Goal: Transaction & Acquisition: Purchase product/service

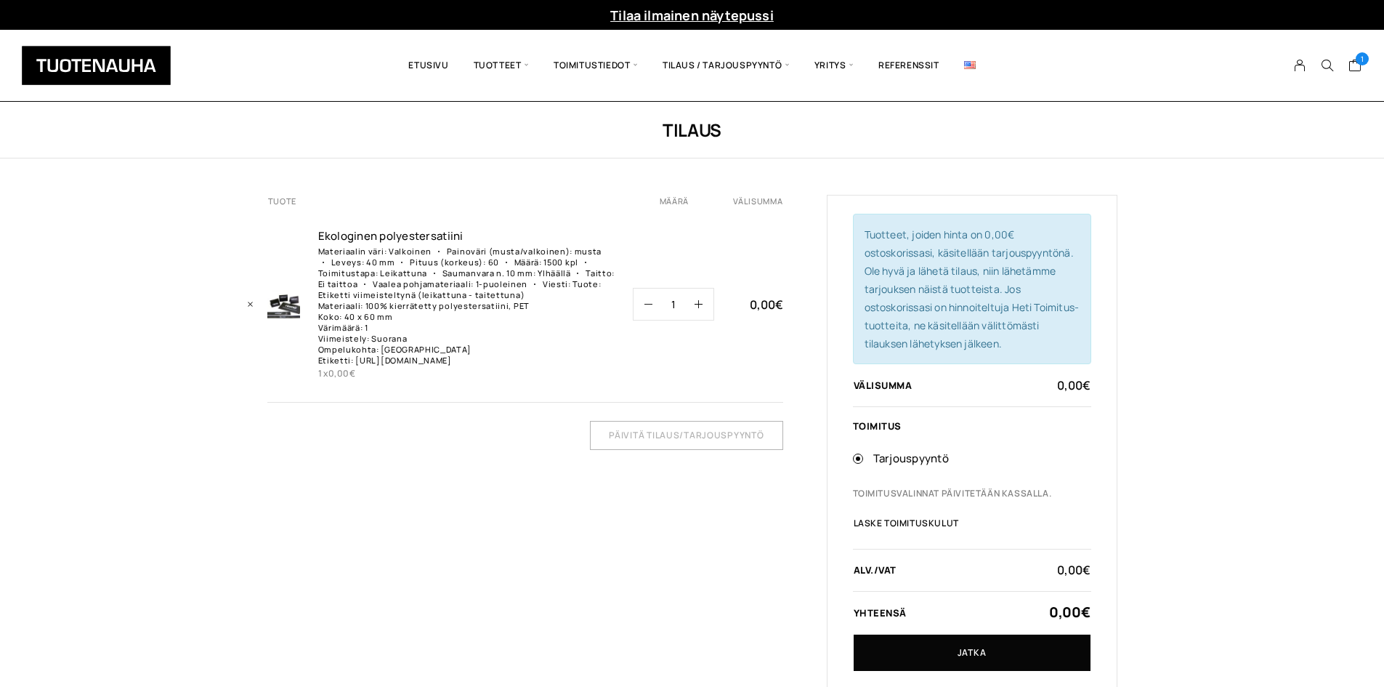
click at [490, 383] on td "Ekologinen polyestersatiin­i Materiaalin väri: Valkoinen Painoväri (musta/valko…" at bounding box center [475, 304] width 315 height 195
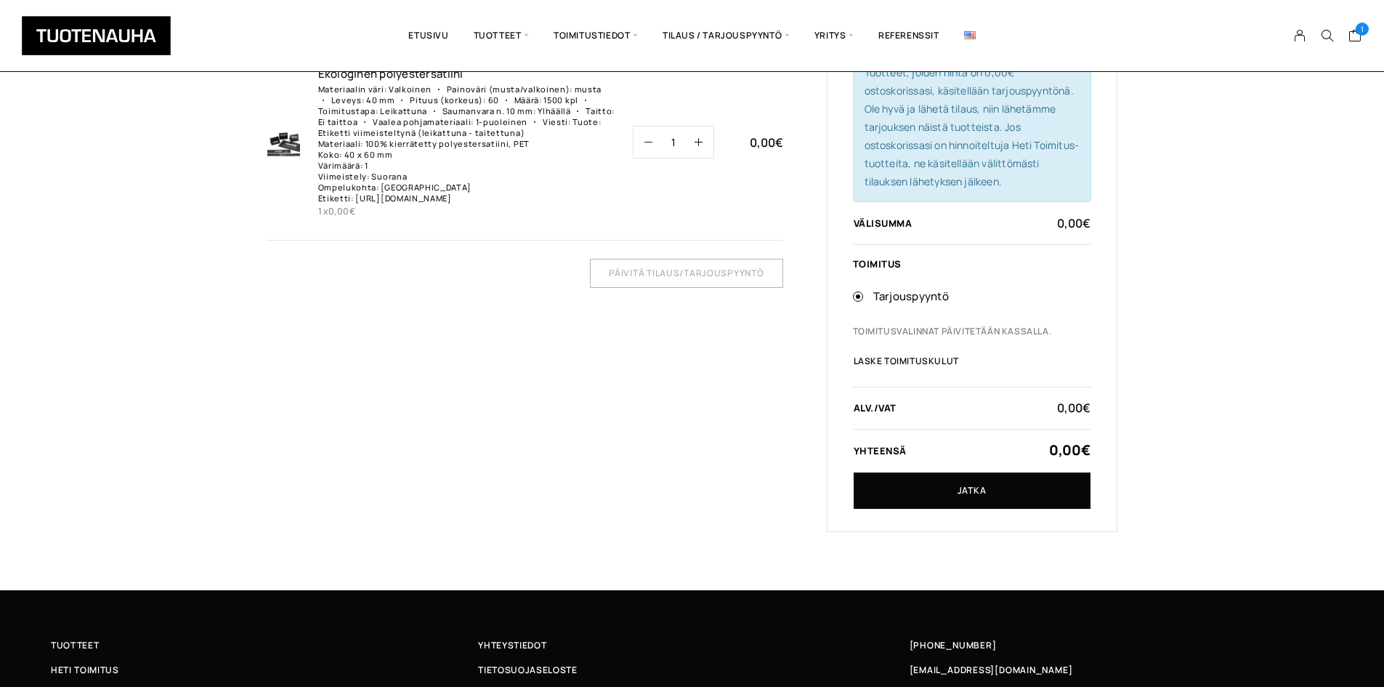
scroll to position [291, 0]
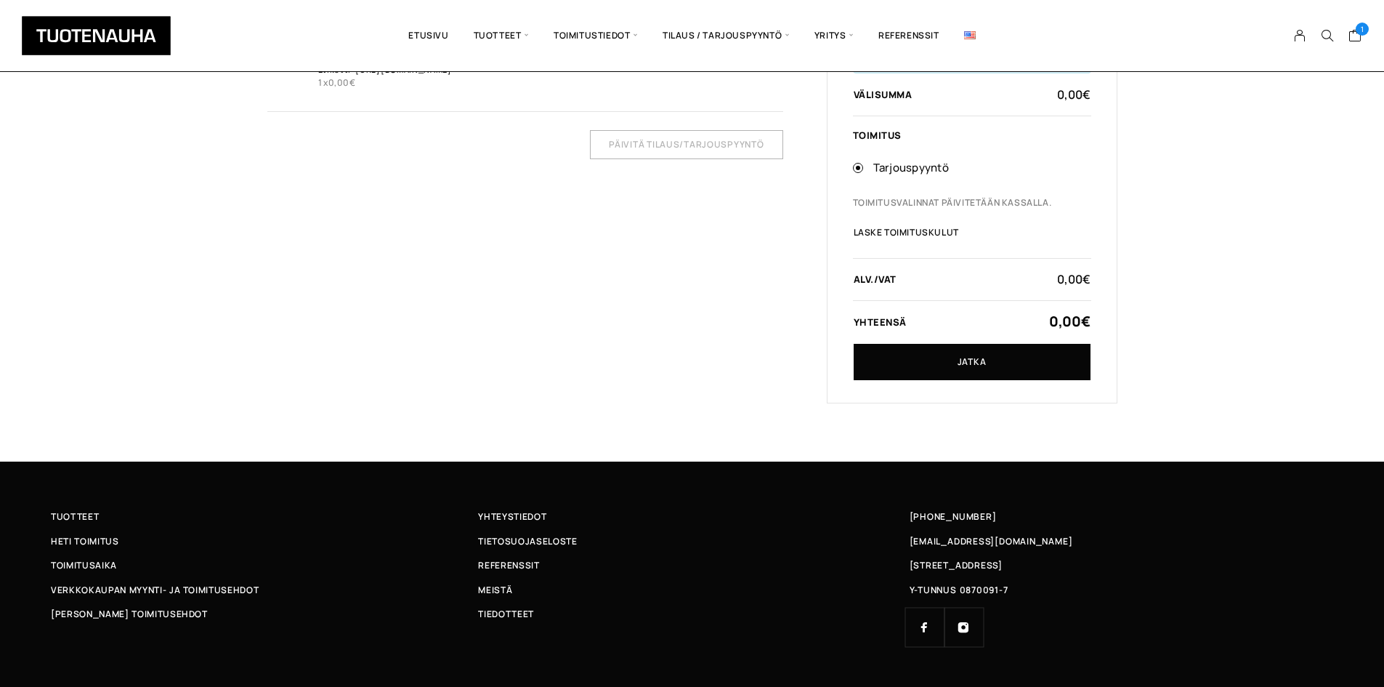
click at [1037, 382] on div "Tuotteet, joiden hinta on 0,00€ ostoskorissasi, käsitellään tarjouspyyntönä. Ol…" at bounding box center [972, 154] width 291 height 500
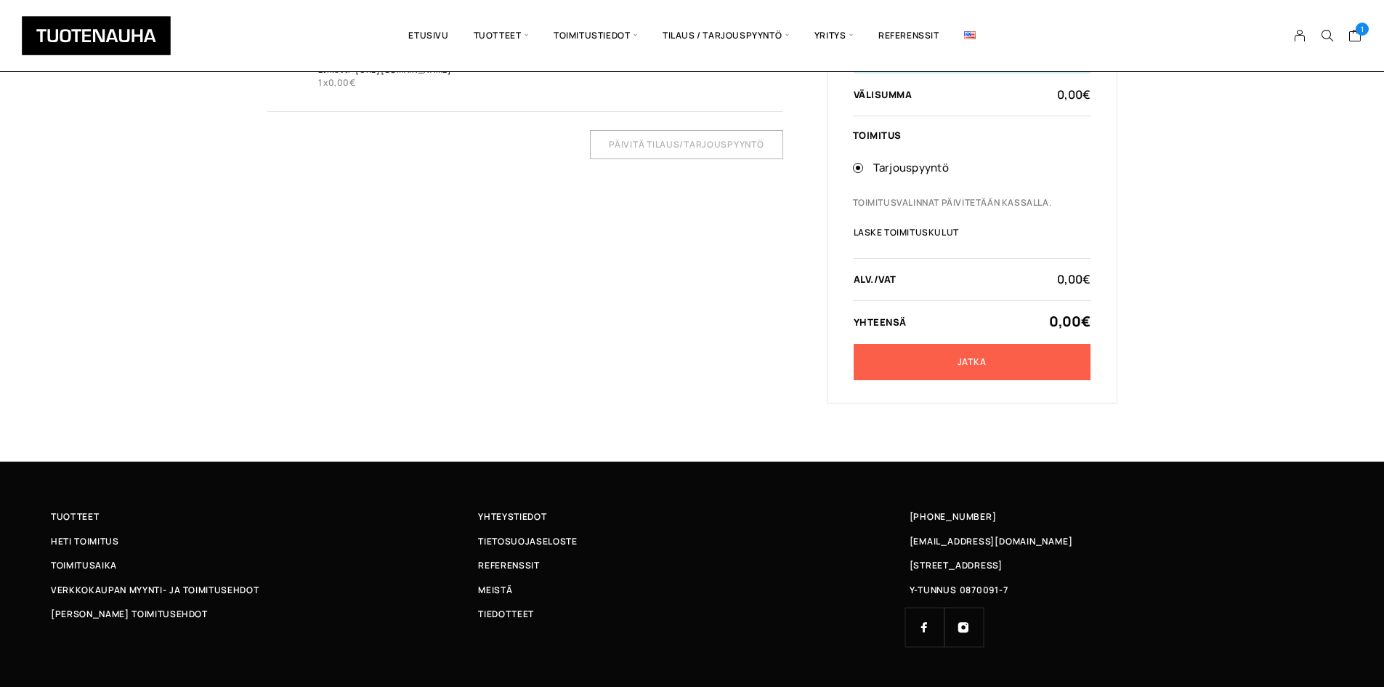
click at [1038, 379] on link "Jatka" at bounding box center [972, 362] width 237 height 36
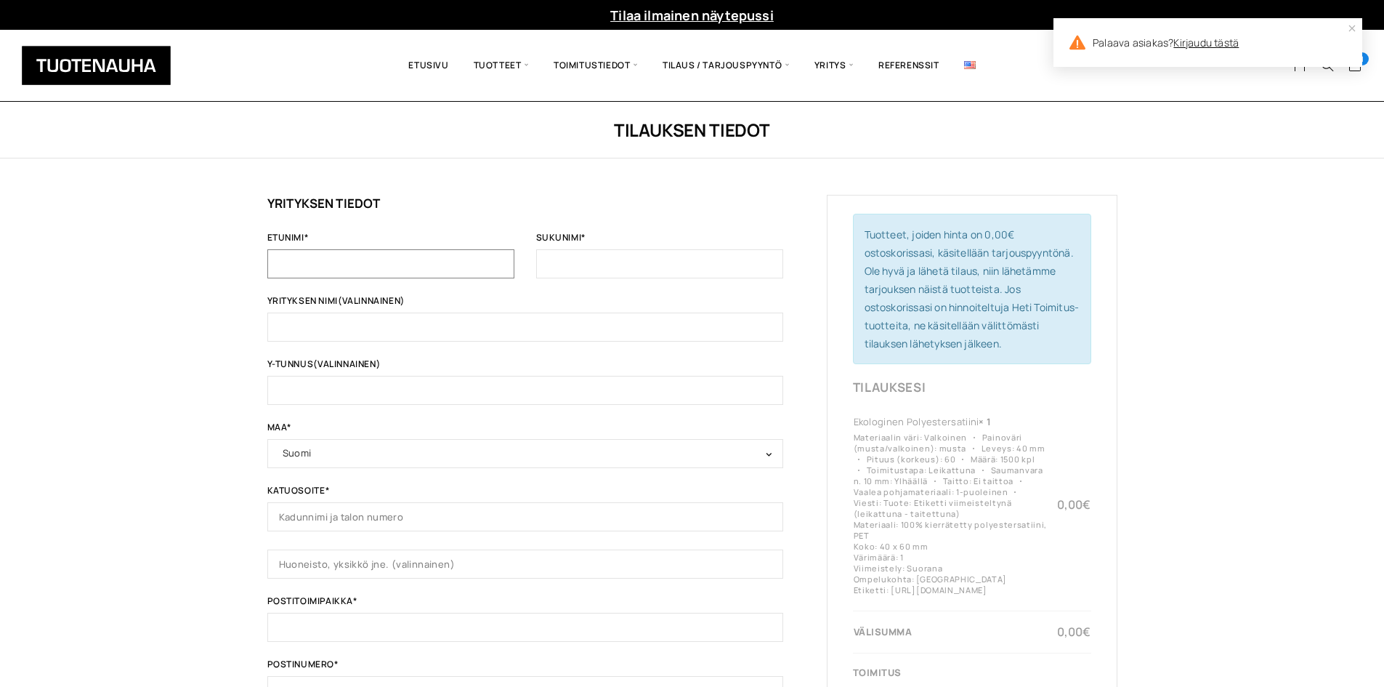
click at [363, 256] on input "Etunimi *" at bounding box center [390, 263] width 247 height 29
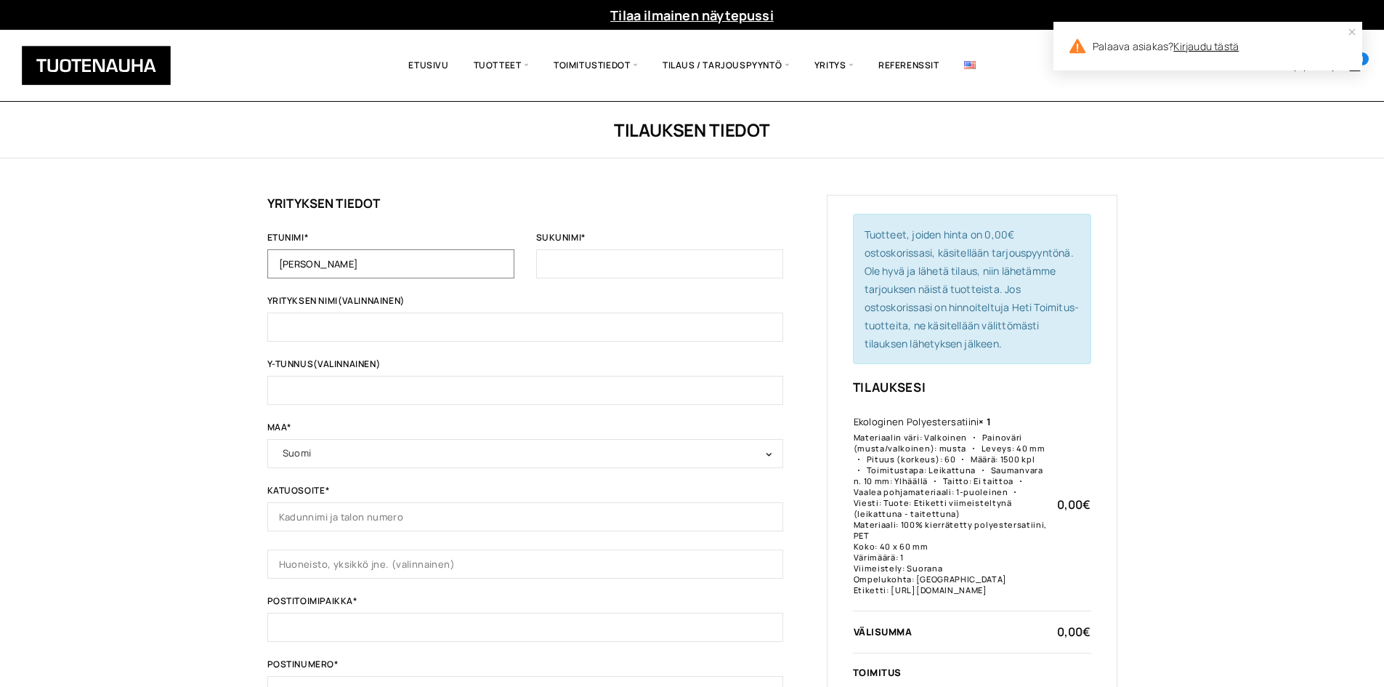
type input "Jasmin"
type input "Fettah"
click at [356, 258] on input "Jasmin" at bounding box center [390, 263] width 247 height 29
type input "Jasmina"
click at [342, 440] on span "Suomi" at bounding box center [525, 453] width 516 height 29
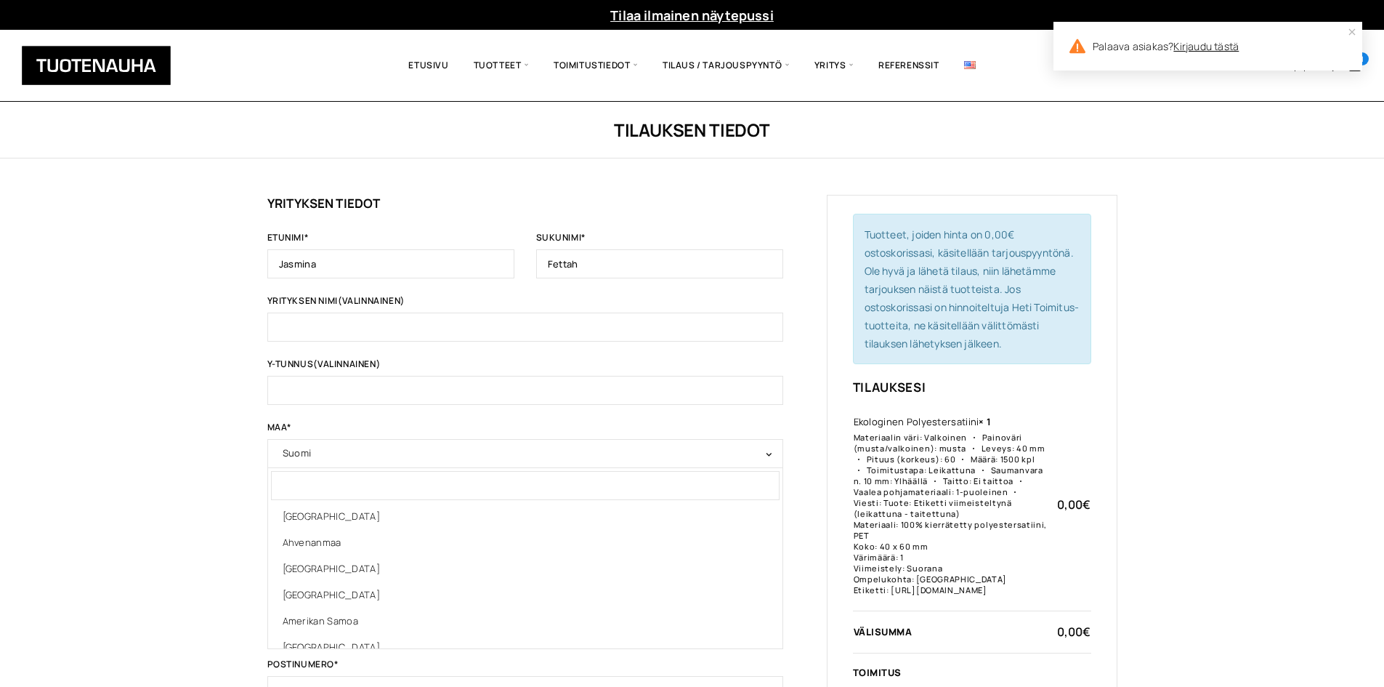
scroll to position [5388, 0]
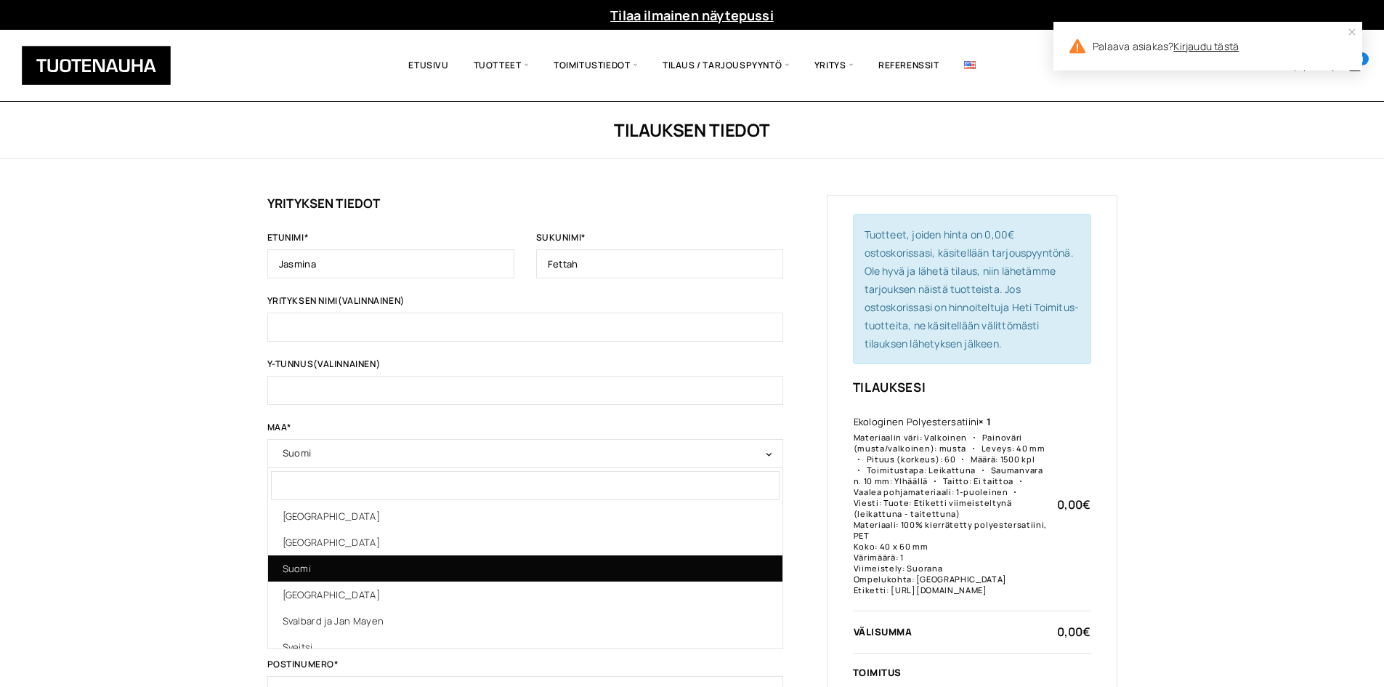
click at [238, 426] on div "Tilauksen tiedot Jos olet ostanut tästä kaupasta aiemmin, kirjoita tietosi alla…" at bounding box center [692, 592] width 1384 height 981
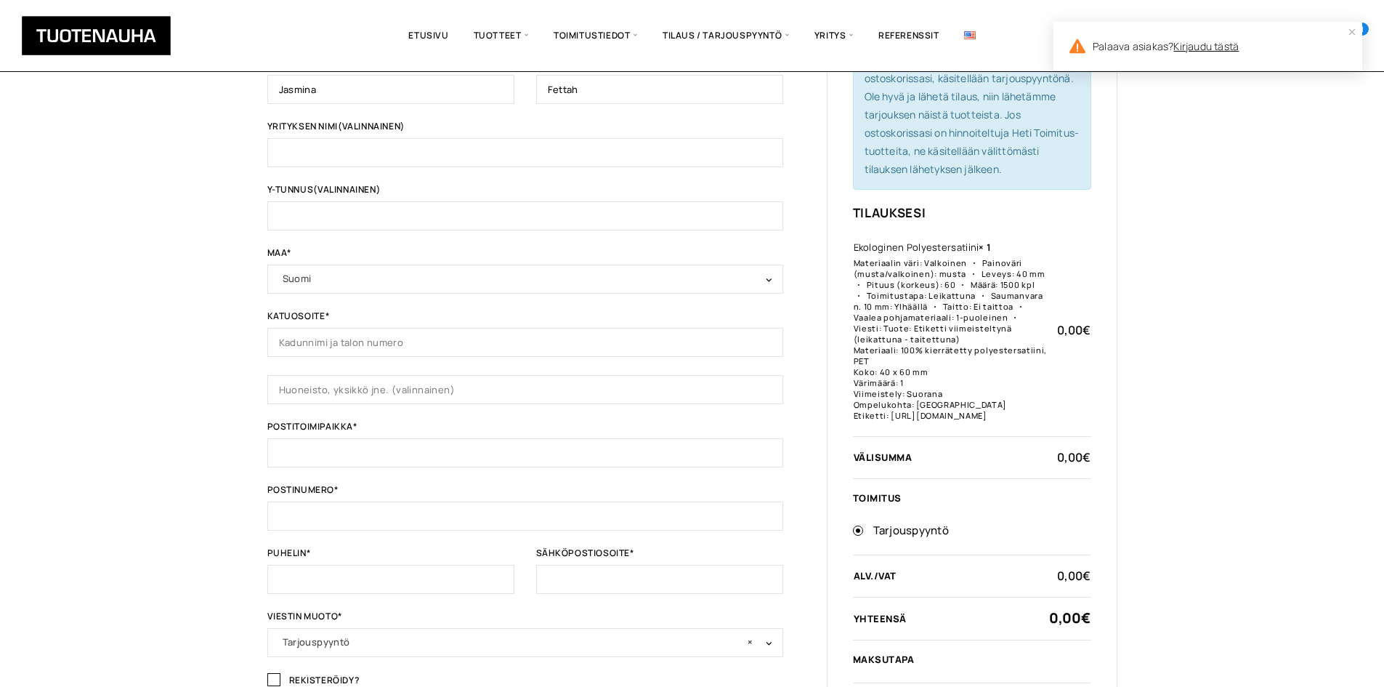
scroll to position [291, 0]
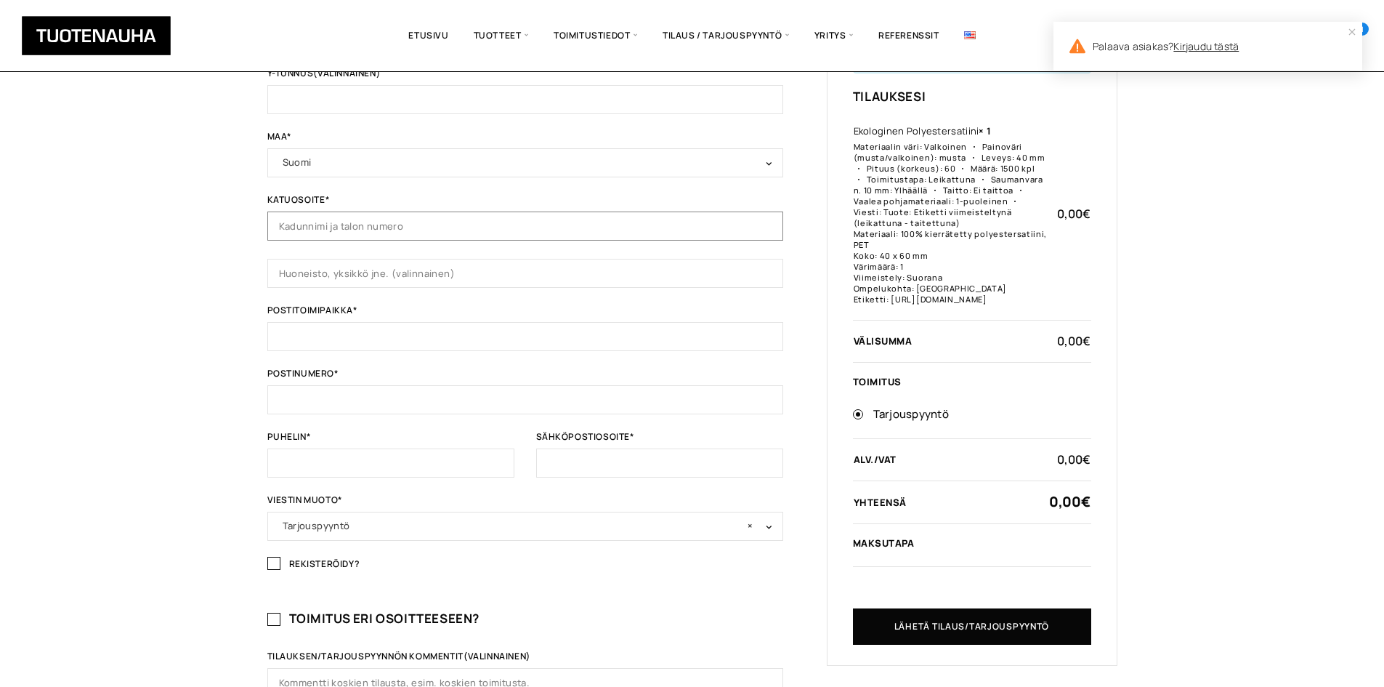
click at [331, 233] on input "Katuosoite *" at bounding box center [525, 225] width 516 height 29
type input "Askonkatu"
click at [337, 333] on input "Postitoimipaikka *" at bounding box center [525, 336] width 516 height 29
type input "15100"
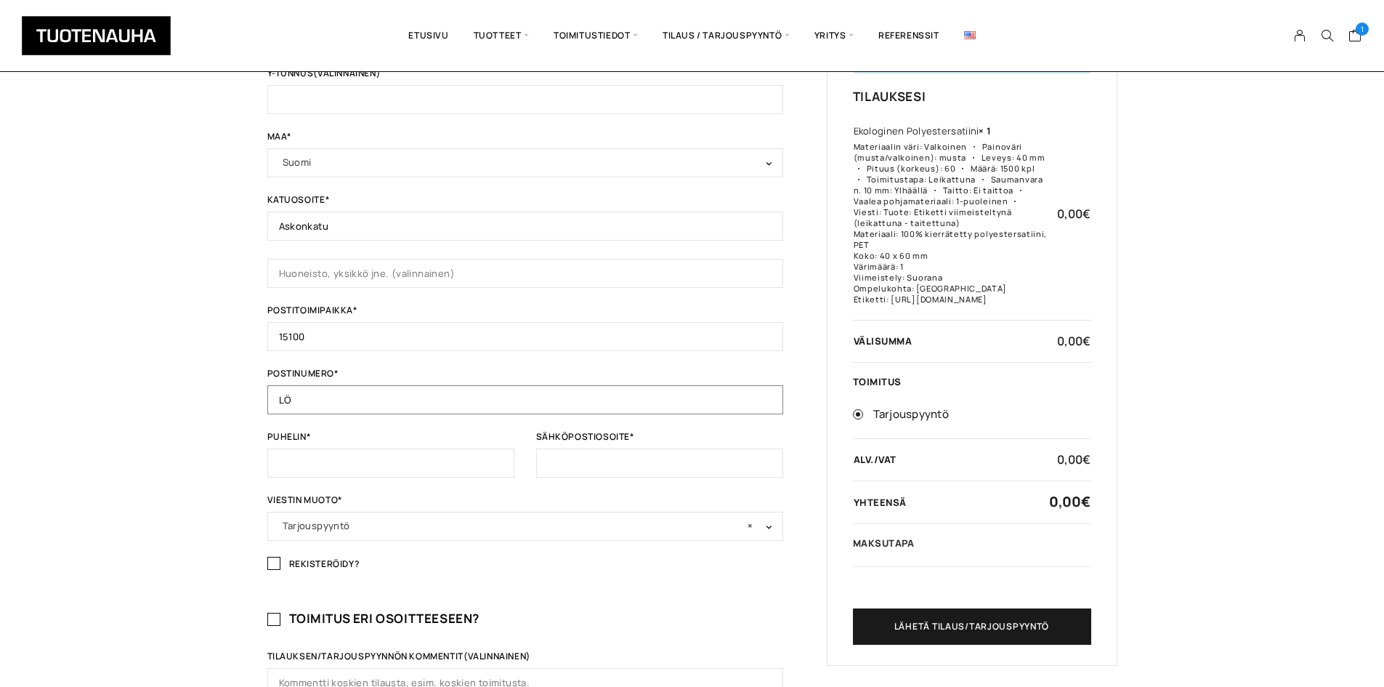
type input "LÖ"
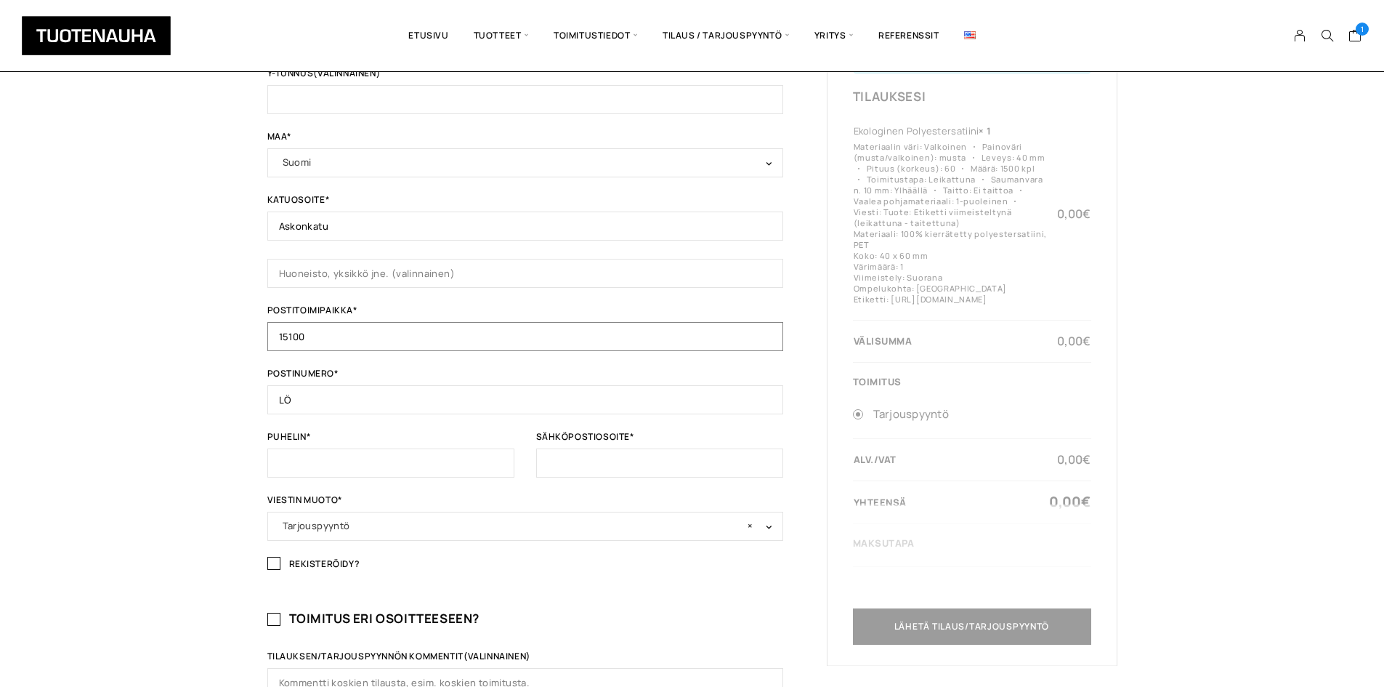
click at [269, 332] on input "15100" at bounding box center [525, 336] width 516 height 29
click at [315, 331] on input "15100" at bounding box center [525, 336] width 516 height 29
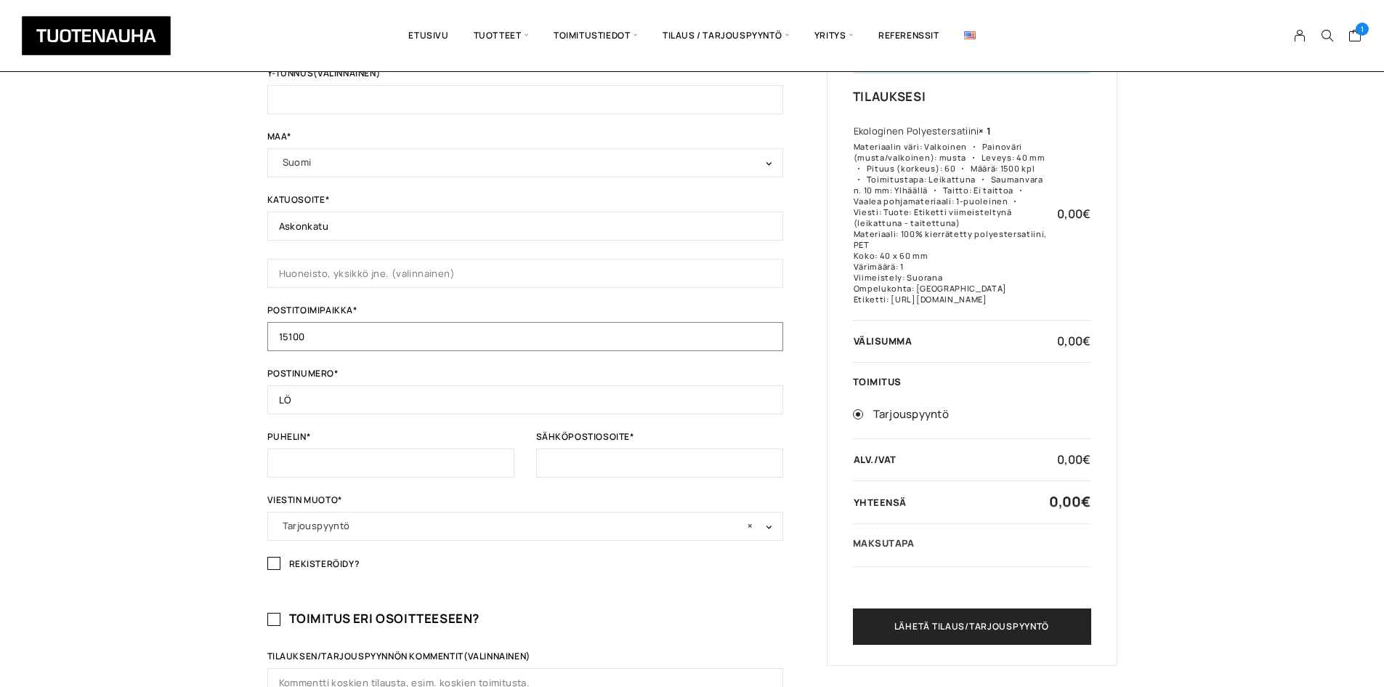
click at [315, 331] on input "15100" at bounding box center [525, 336] width 516 height 29
type input "Lahti"
type input "15100"
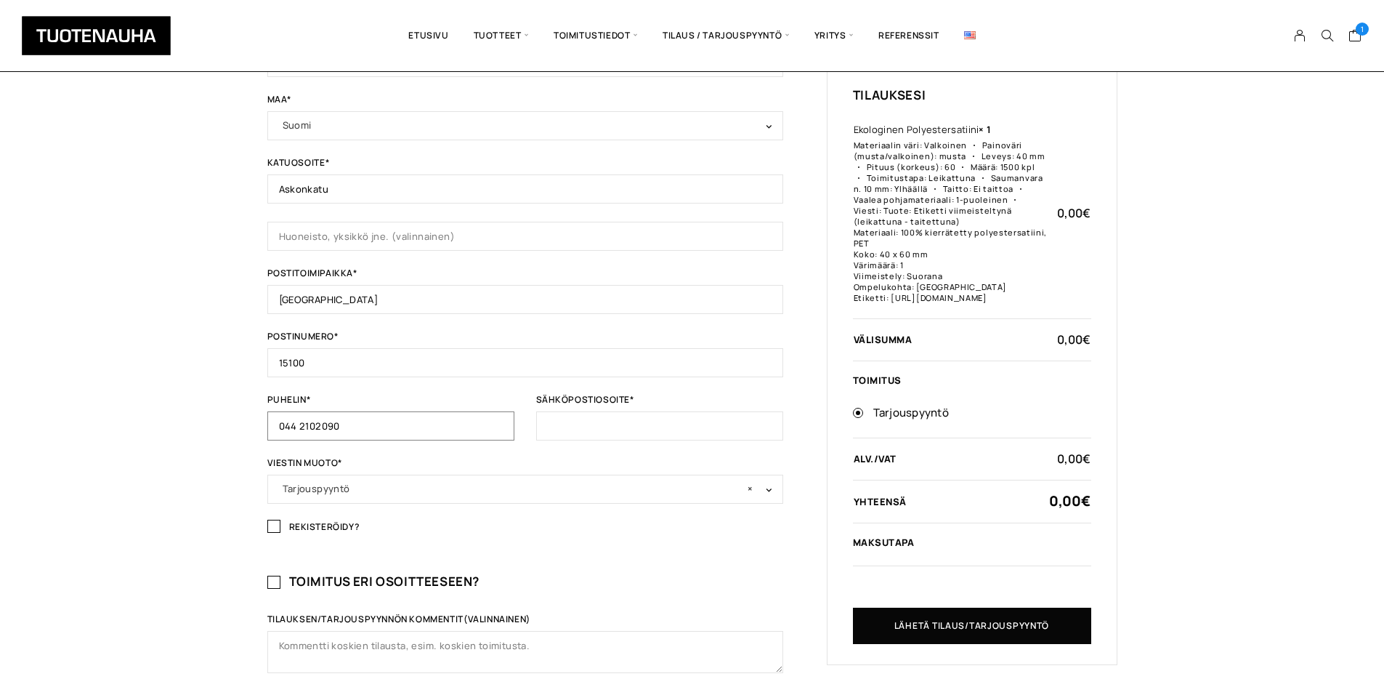
scroll to position [363, 0]
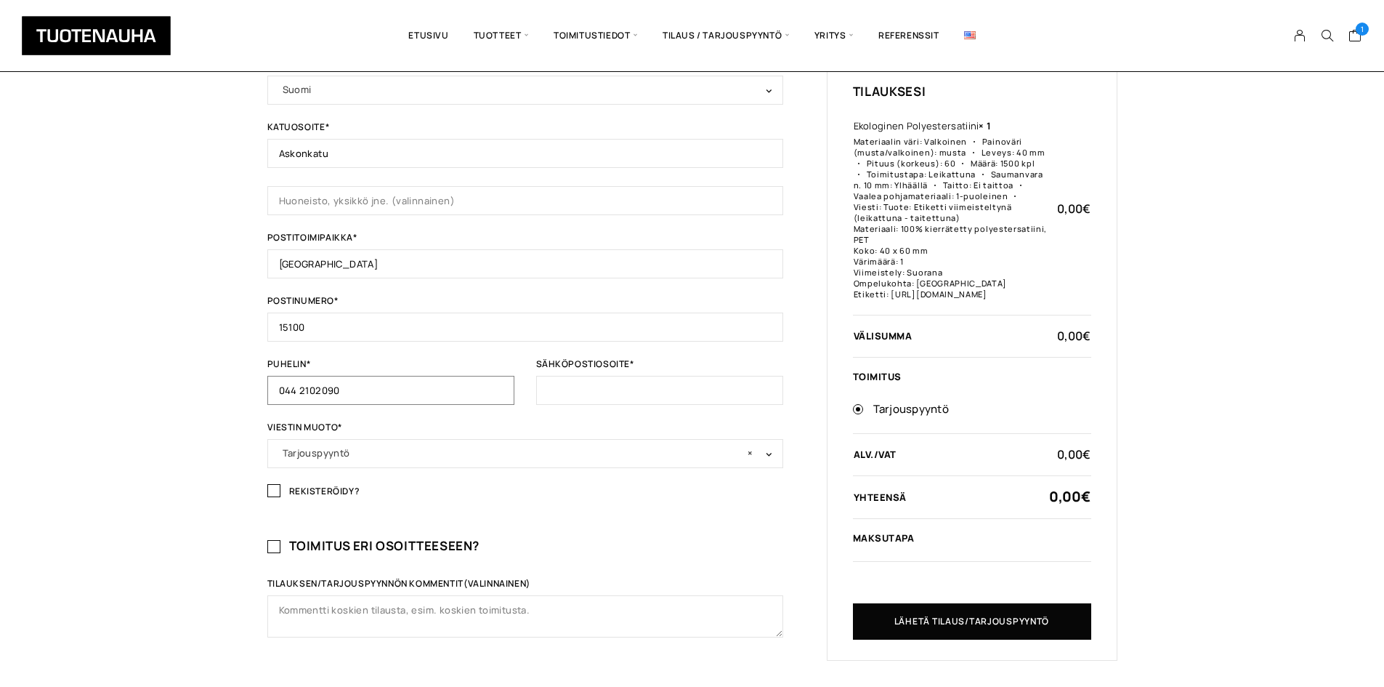
type input "044 2102090"
click at [690, 403] on input "Sähköpostiosoite *" at bounding box center [659, 390] width 247 height 29
type input "j"
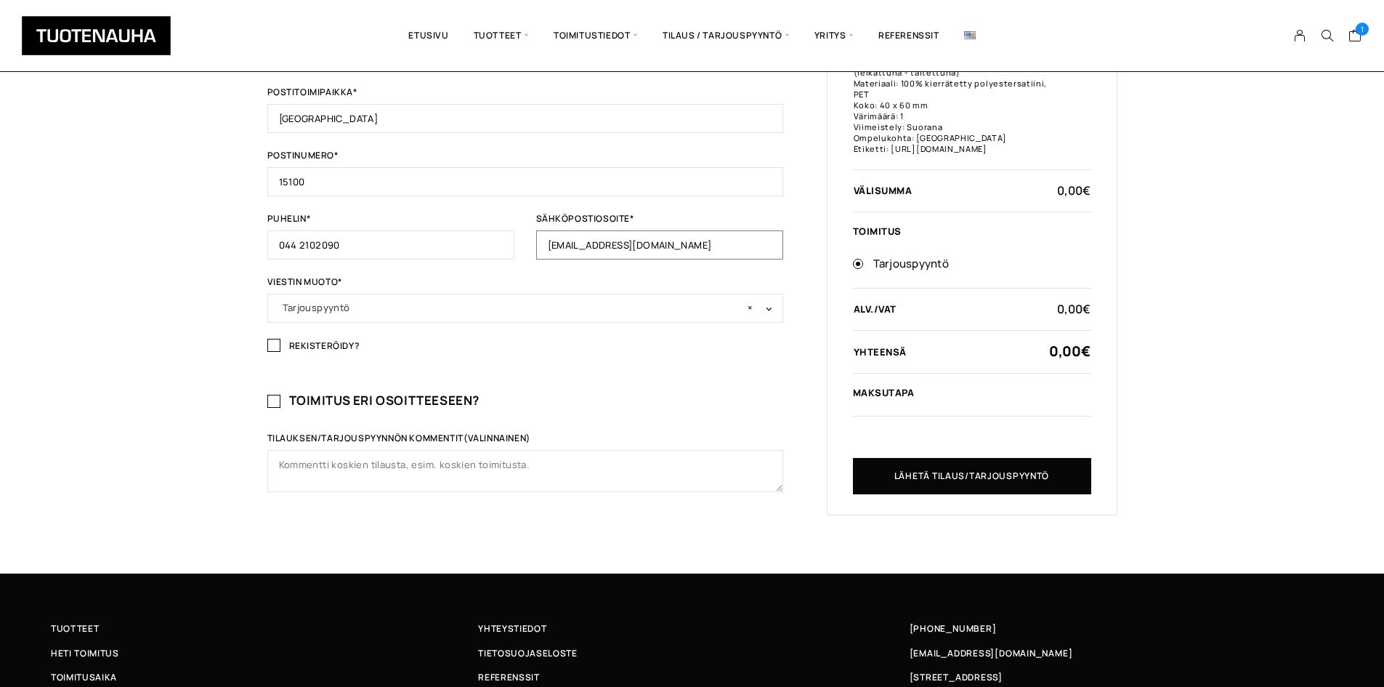
type input "[EMAIL_ADDRESS][DOMAIN_NAME]"
click at [351, 480] on textarea "Tilauksen/tarjouspyynnön kommentit (valinnainen)" at bounding box center [525, 471] width 516 height 42
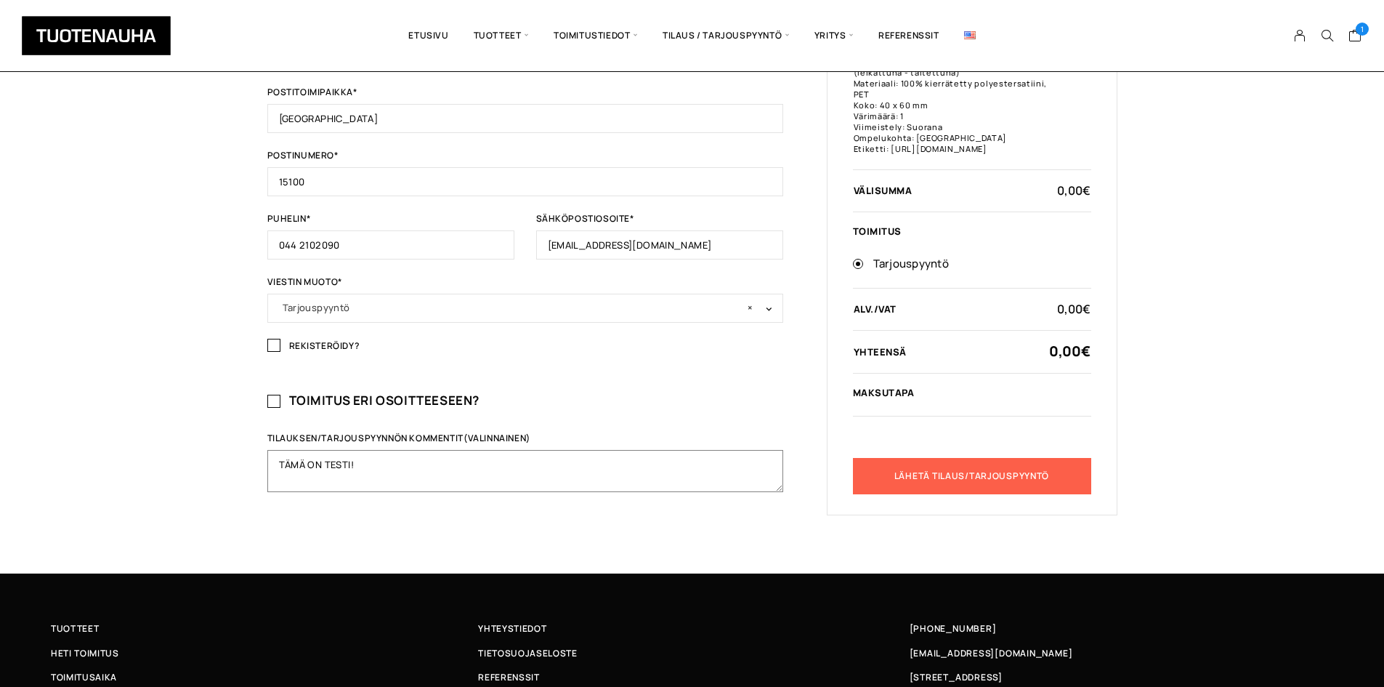
type textarea "TÄMÄ ON TESTI!"
click at [1064, 472] on button "Lähetä tilaus/tarjouspyyntö" at bounding box center [972, 476] width 238 height 36
